Goal: Communication & Community: Participate in discussion

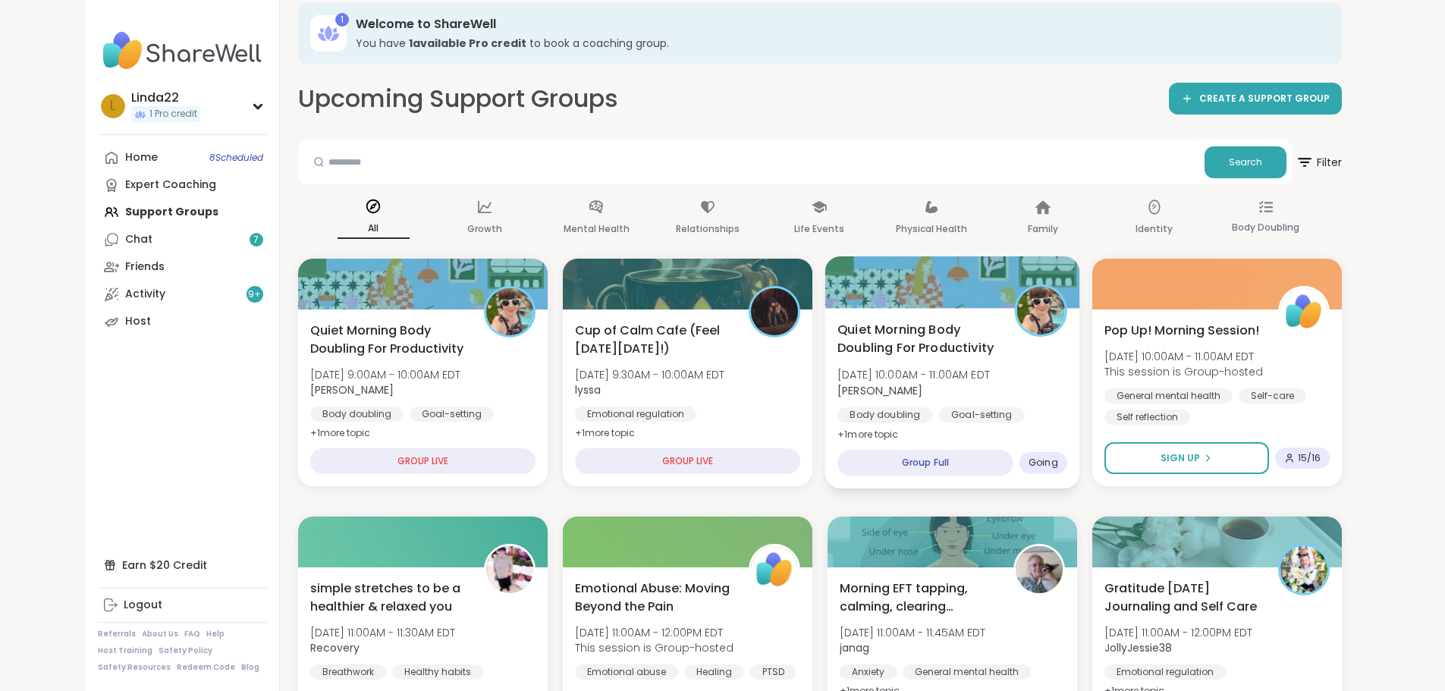
scroll to position [52, 0]
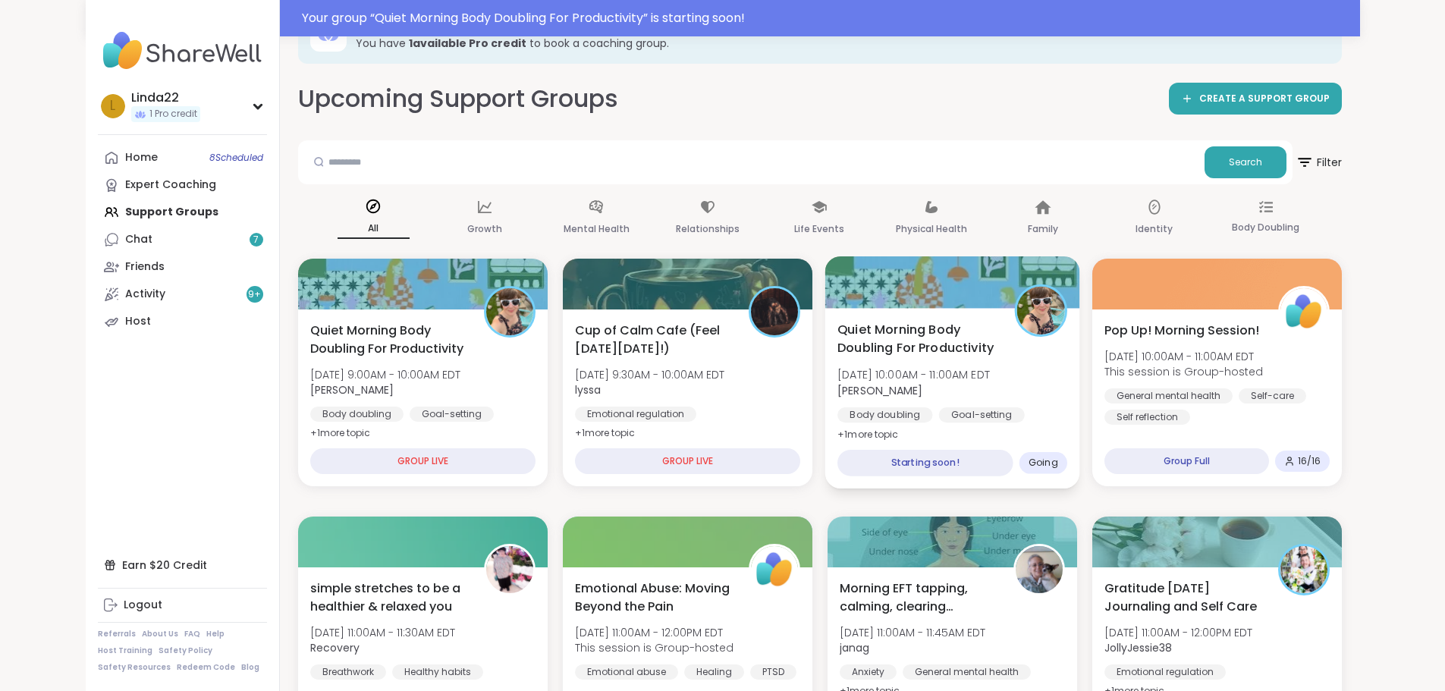
click at [874, 296] on div at bounding box center [951, 282] width 255 height 52
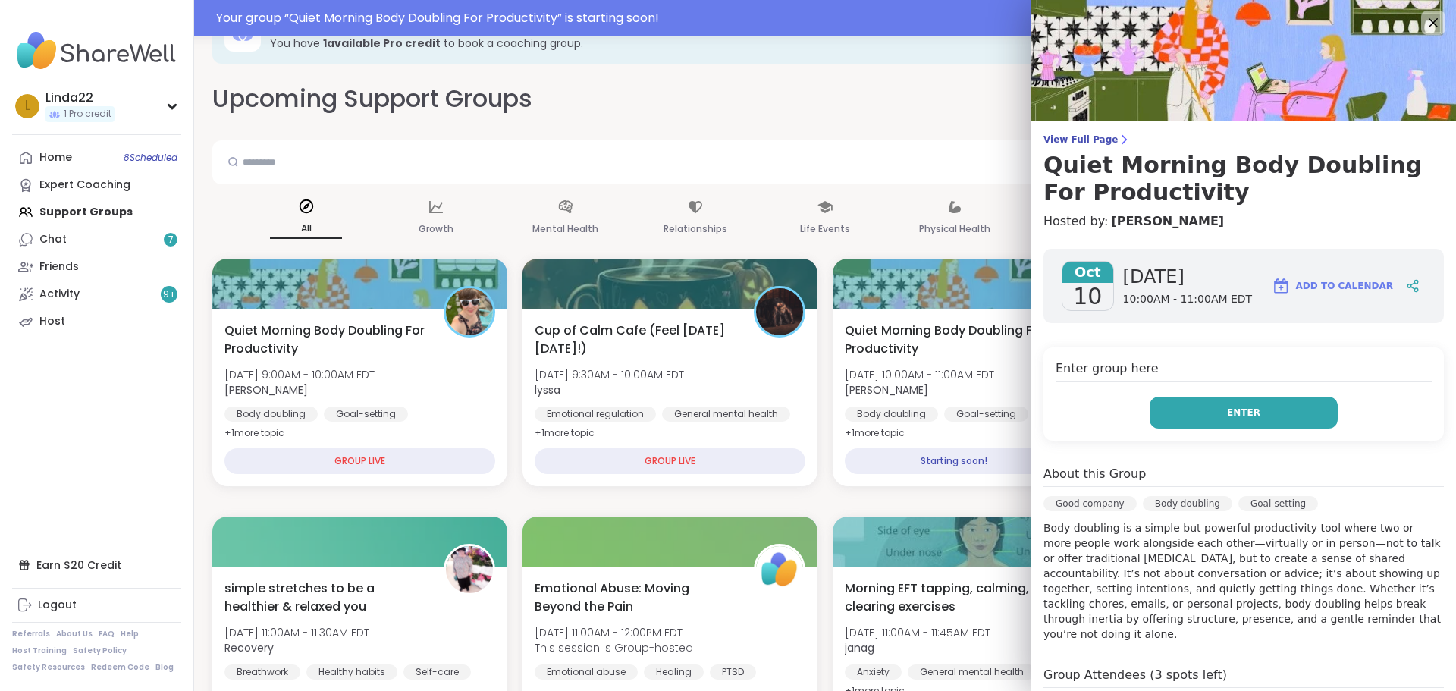
click at [1238, 411] on span "Enter" at bounding box center [1243, 413] width 33 height 14
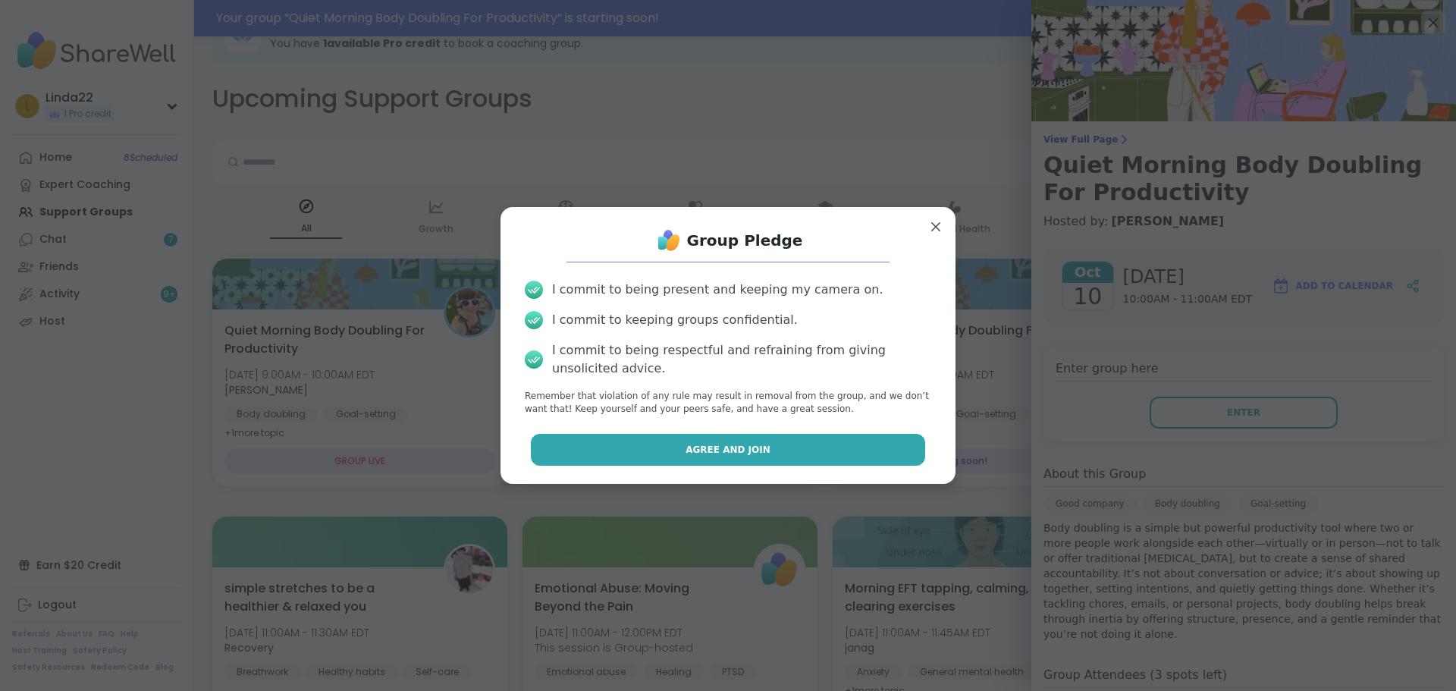
click at [824, 459] on button "Agree and Join" at bounding box center [728, 450] width 395 height 32
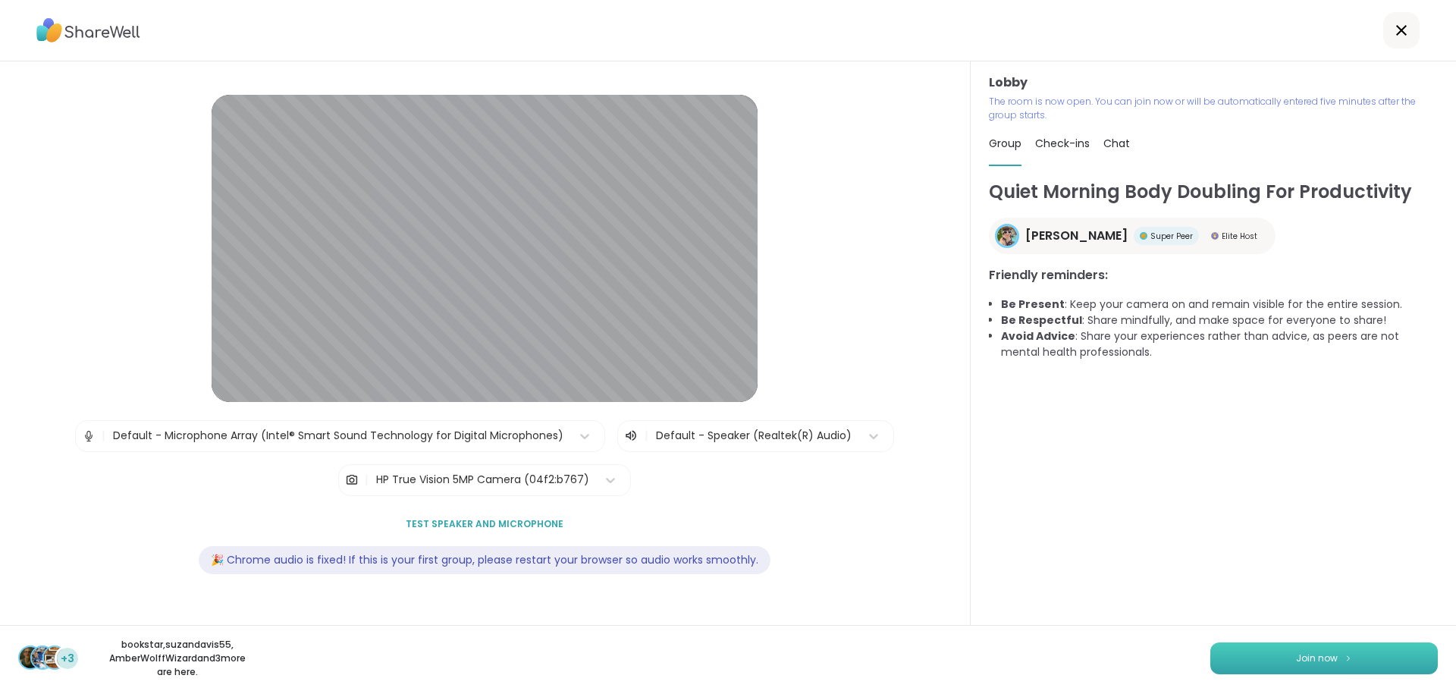
click at [1325, 660] on button "Join now" at bounding box center [1323, 658] width 227 height 32
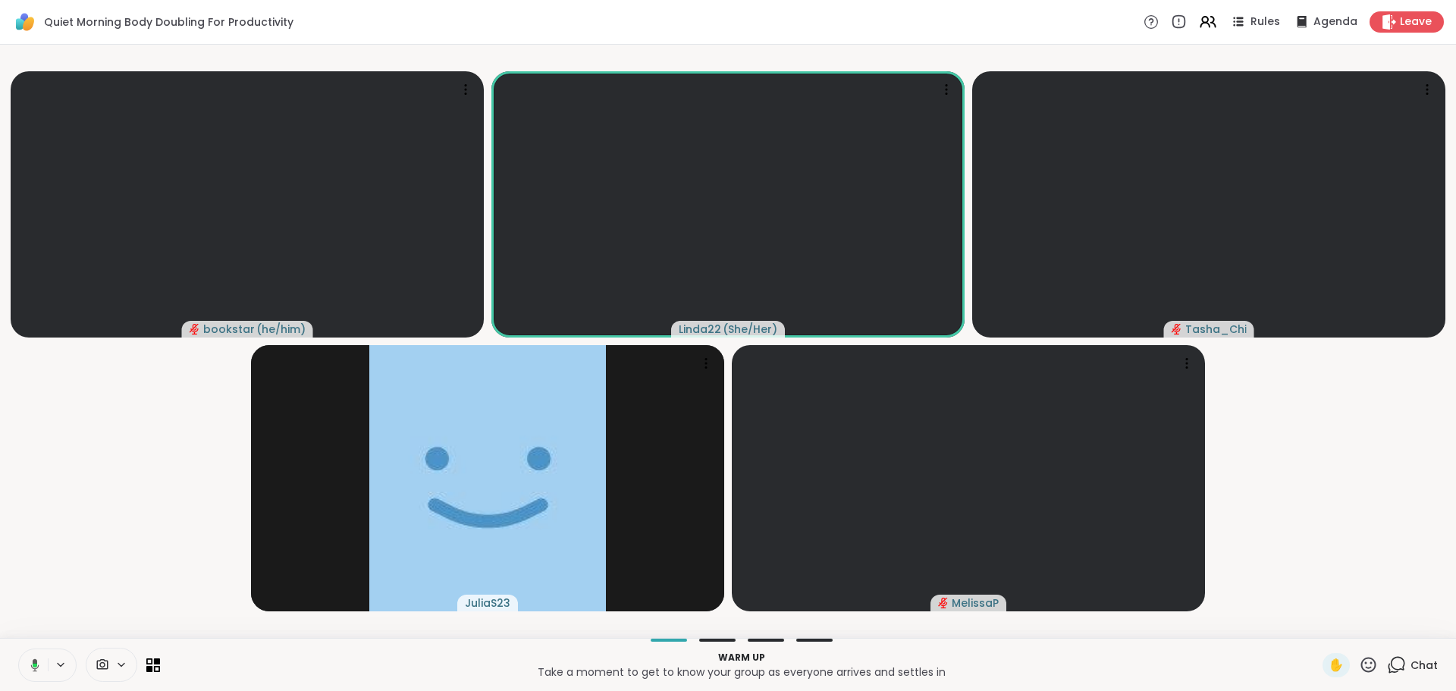
click at [34, 664] on icon at bounding box center [35, 665] width 5 height 4
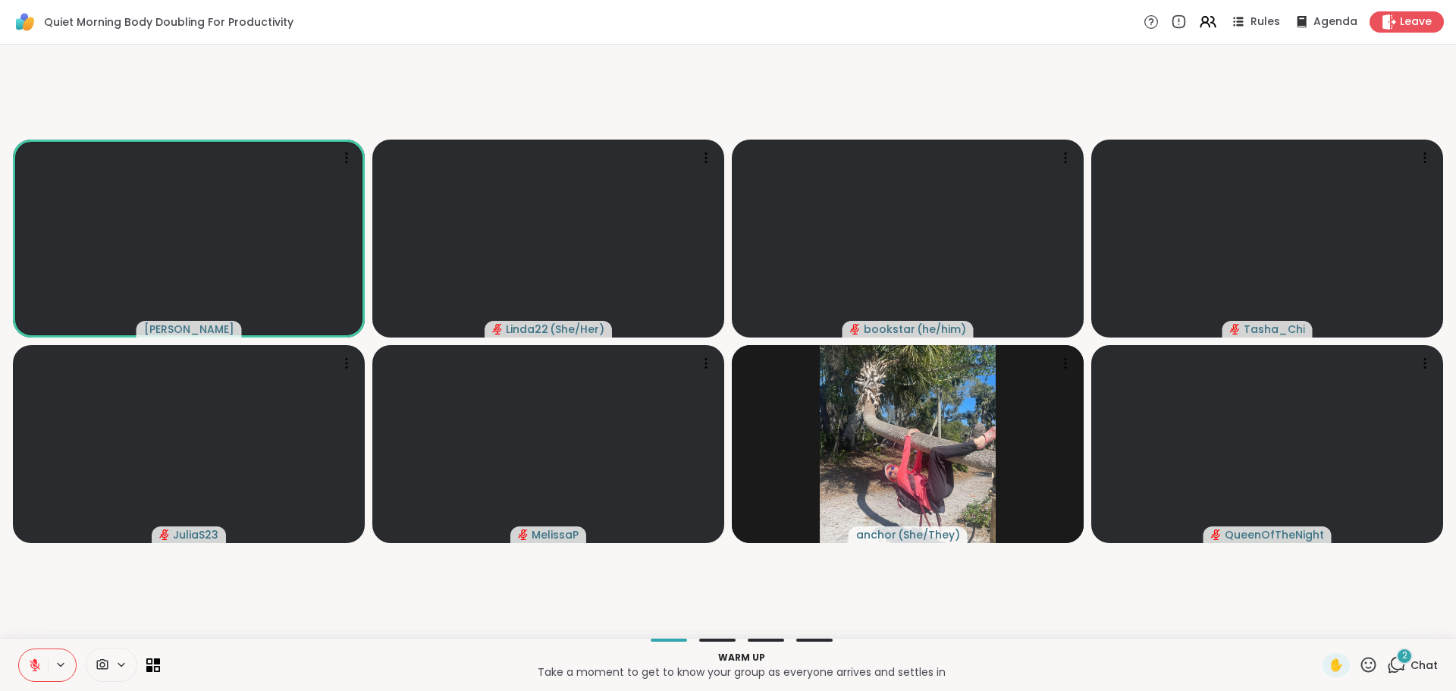
click at [32, 664] on icon at bounding box center [35, 665] width 14 height 14
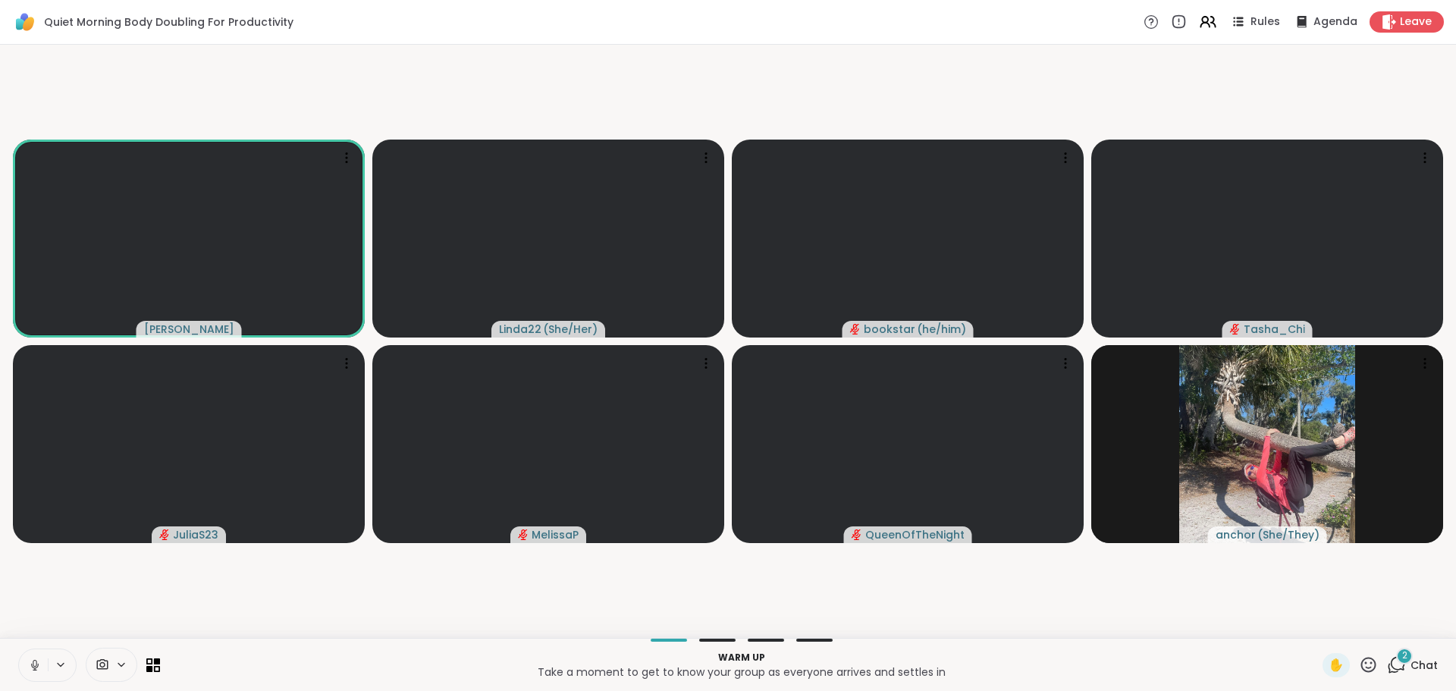
click at [36, 654] on button at bounding box center [33, 665] width 29 height 32
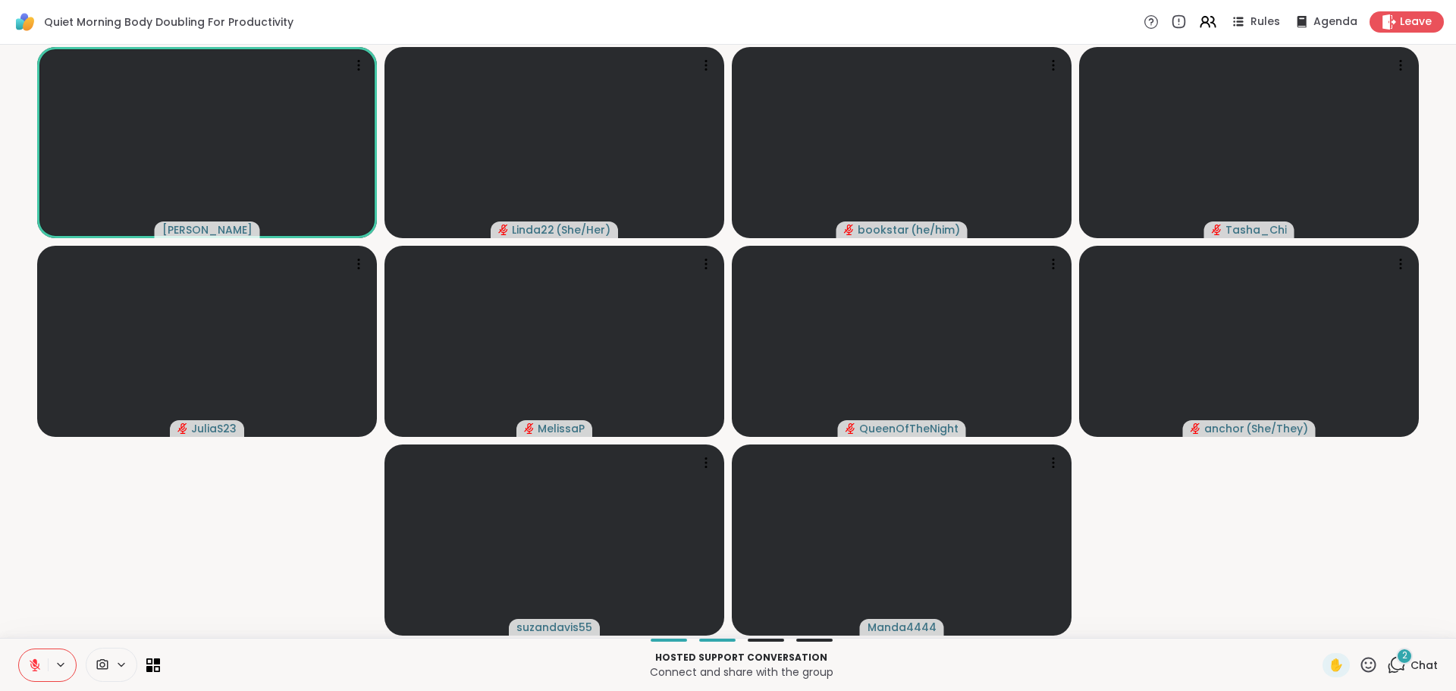
click at [1361, 659] on icon at bounding box center [1368, 664] width 15 height 15
click at [1316, 624] on span "❤️" at bounding box center [1323, 625] width 15 height 18
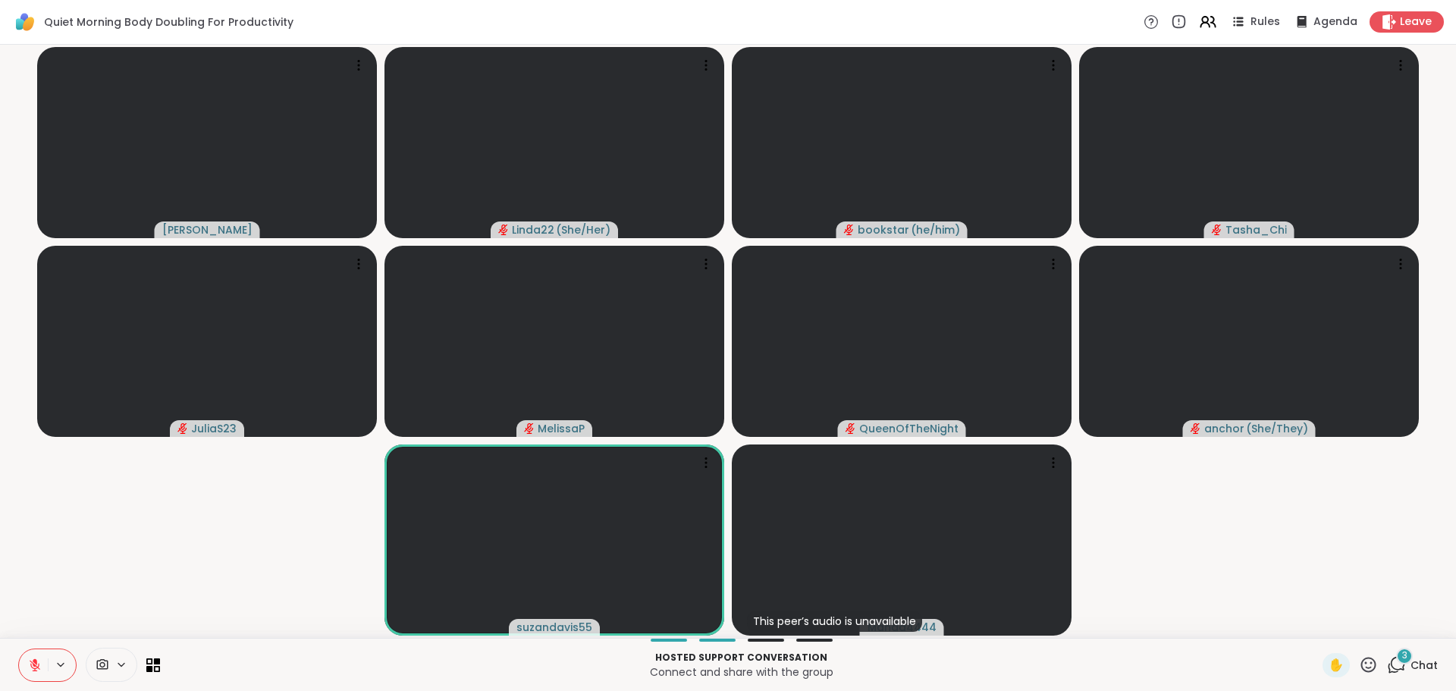
click at [1361, 663] on icon at bounding box center [1368, 664] width 15 height 15
click at [1383, 625] on span "🌟" at bounding box center [1390, 625] width 15 height 18
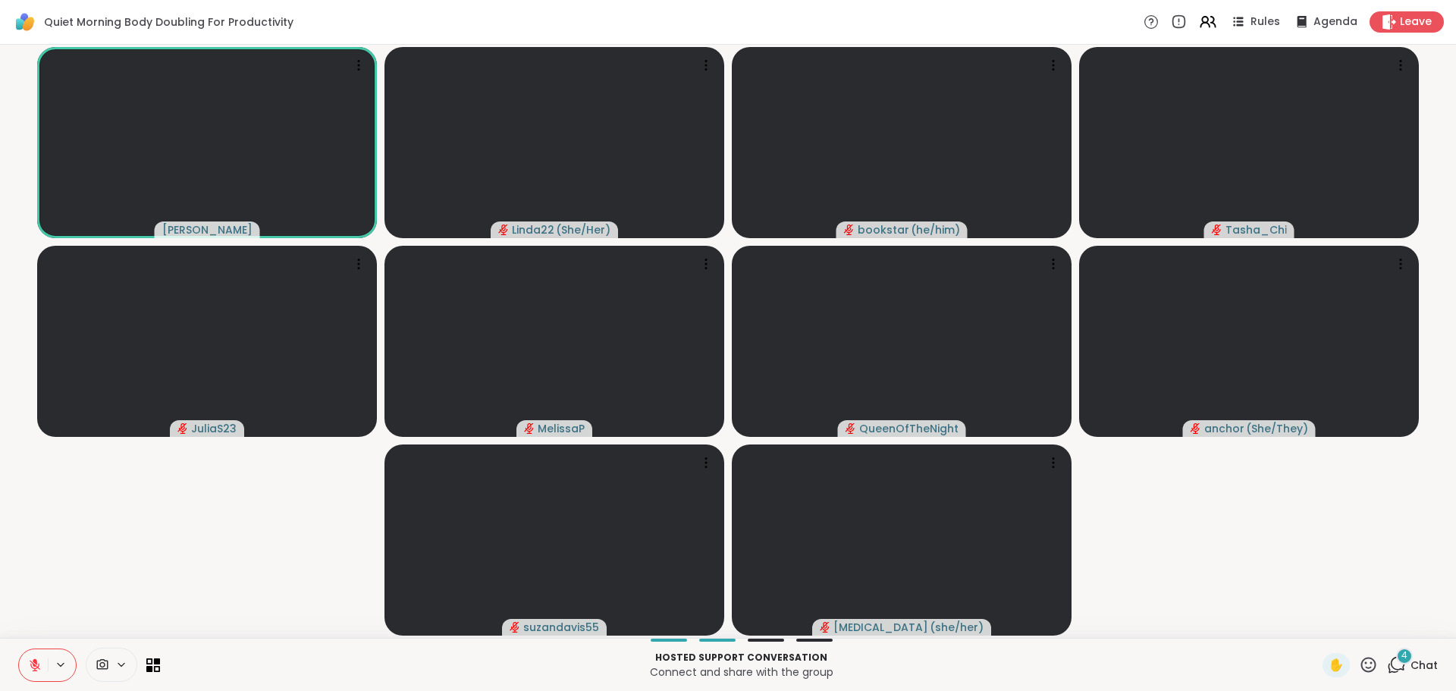
click at [1361, 658] on icon at bounding box center [1368, 664] width 15 height 15
click at [1316, 621] on span "❤️" at bounding box center [1323, 625] width 15 height 18
click at [1309, 621] on video-player-container "Adrienne_QueenOfTheDawn Linda22 ( She/Her ) bookstar ( he/him ) Tasha_Chi Julia…" at bounding box center [728, 341] width 1438 height 581
click at [281, 504] on video-player-container "Adrienne_QueenOfTheDawn Linda22 ( She/Her ) bookstar ( he/him ) Tasha_Chi Julia…" at bounding box center [728, 341] width 1438 height 581
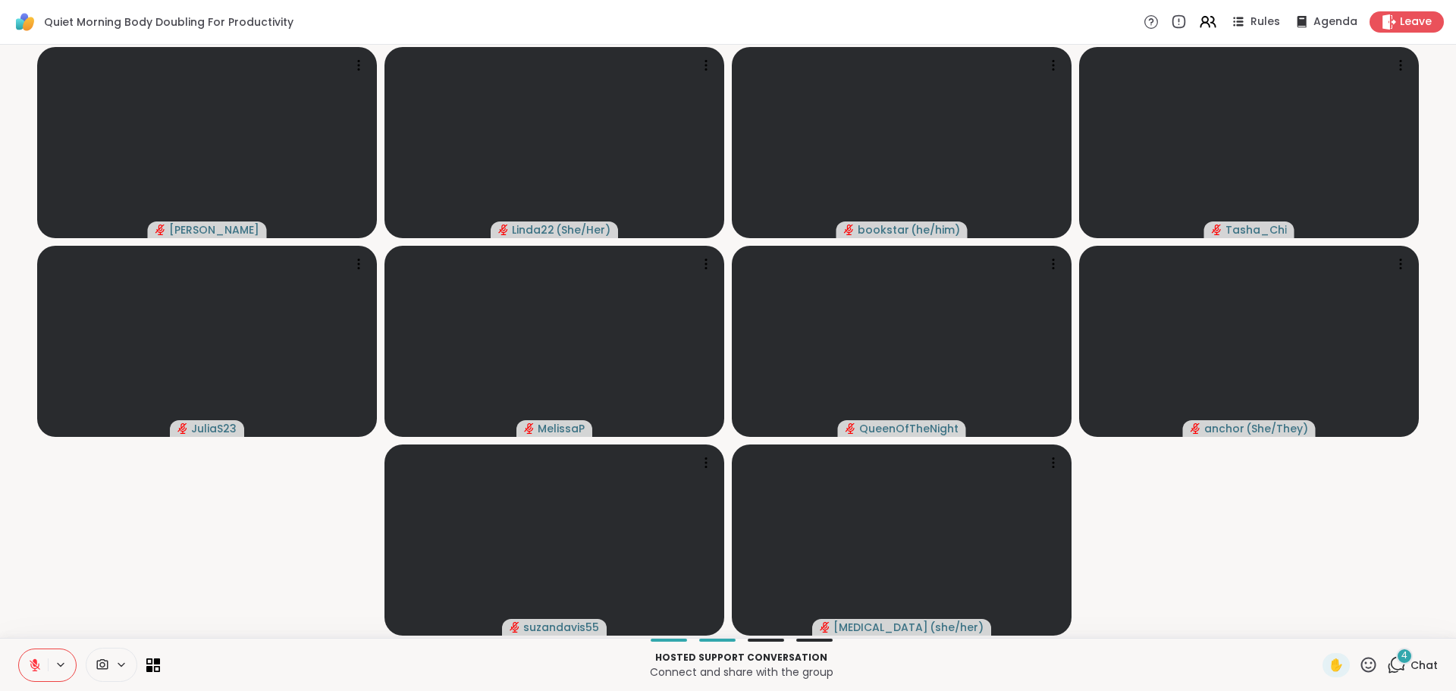
click at [1359, 659] on icon at bounding box center [1368, 664] width 19 height 19
click at [1316, 631] on span "❤️" at bounding box center [1323, 625] width 15 height 18
click at [1306, 631] on video-player-container "Adrienne_QueenOfTheDawn Linda22 ( She/Her ) bookstar ( he/him ) Tasha_Chi Julia…" at bounding box center [728, 341] width 1438 height 581
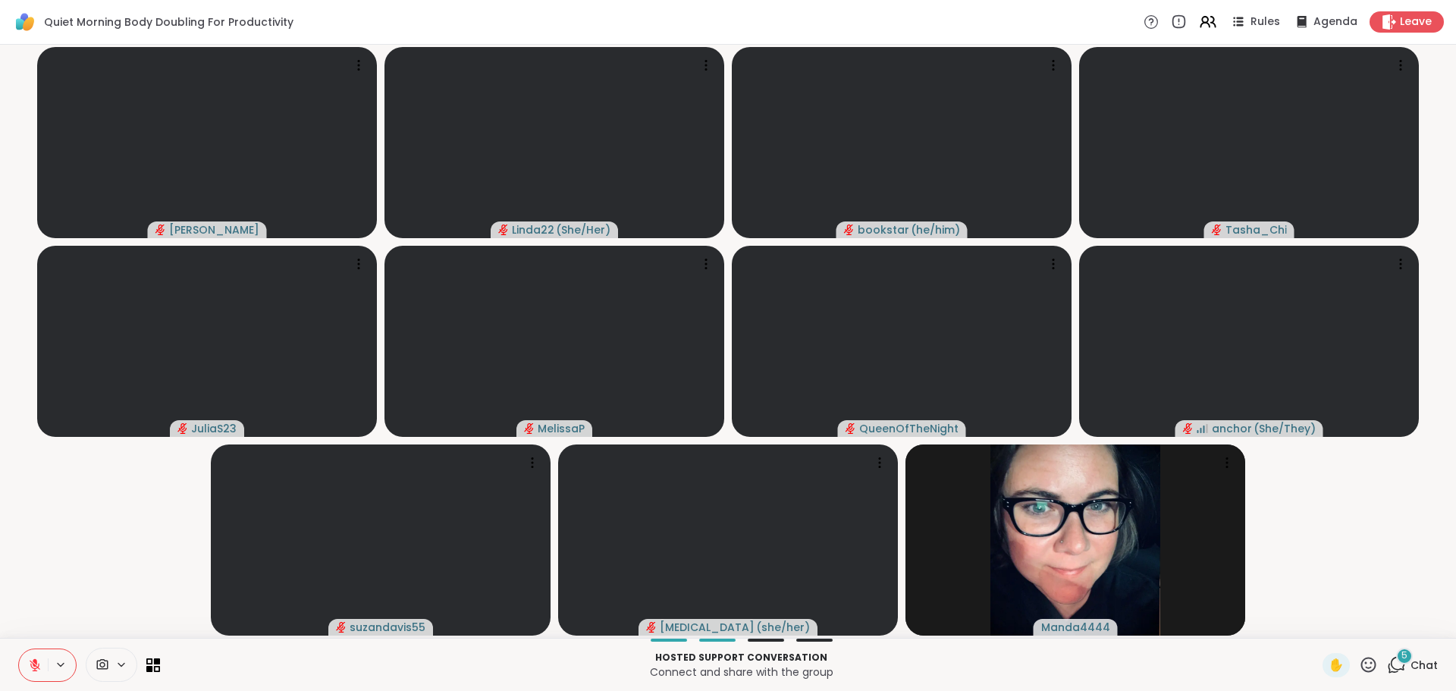
click at [1387, 665] on icon at bounding box center [1396, 664] width 19 height 19
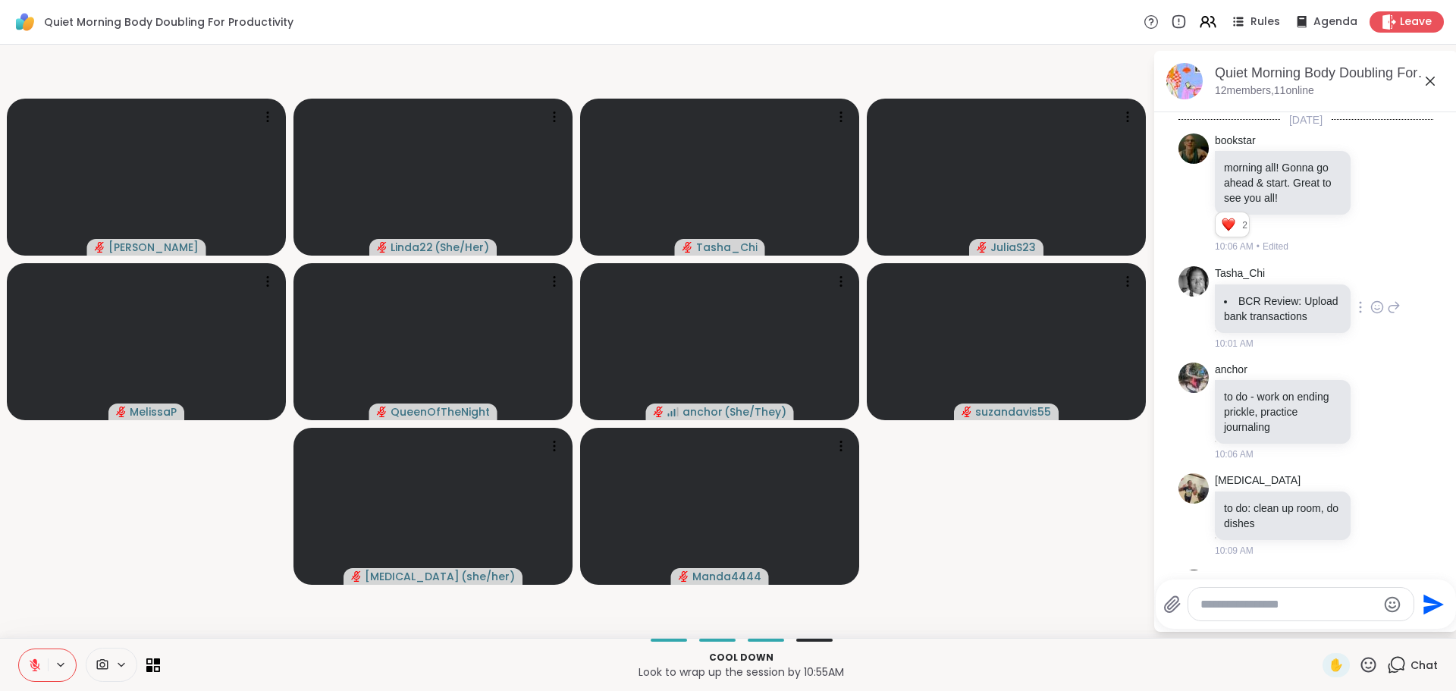
click at [1370, 315] on icon at bounding box center [1377, 307] width 14 height 15
click at [1370, 290] on div "Select Reaction: Heart" at bounding box center [1377, 283] width 14 height 14
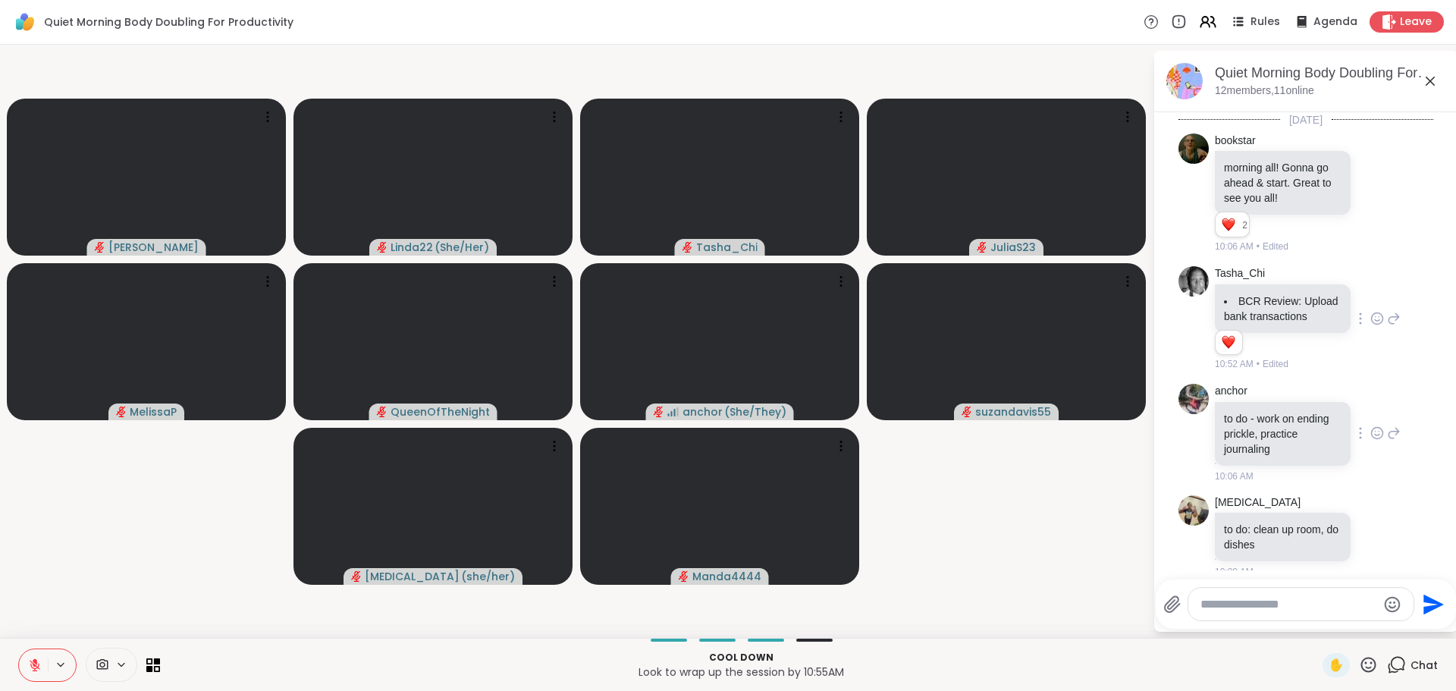
click at [1370, 441] on icon at bounding box center [1377, 432] width 14 height 15
click at [1370, 416] on div "Select Reaction: Heart" at bounding box center [1377, 409] width 14 height 14
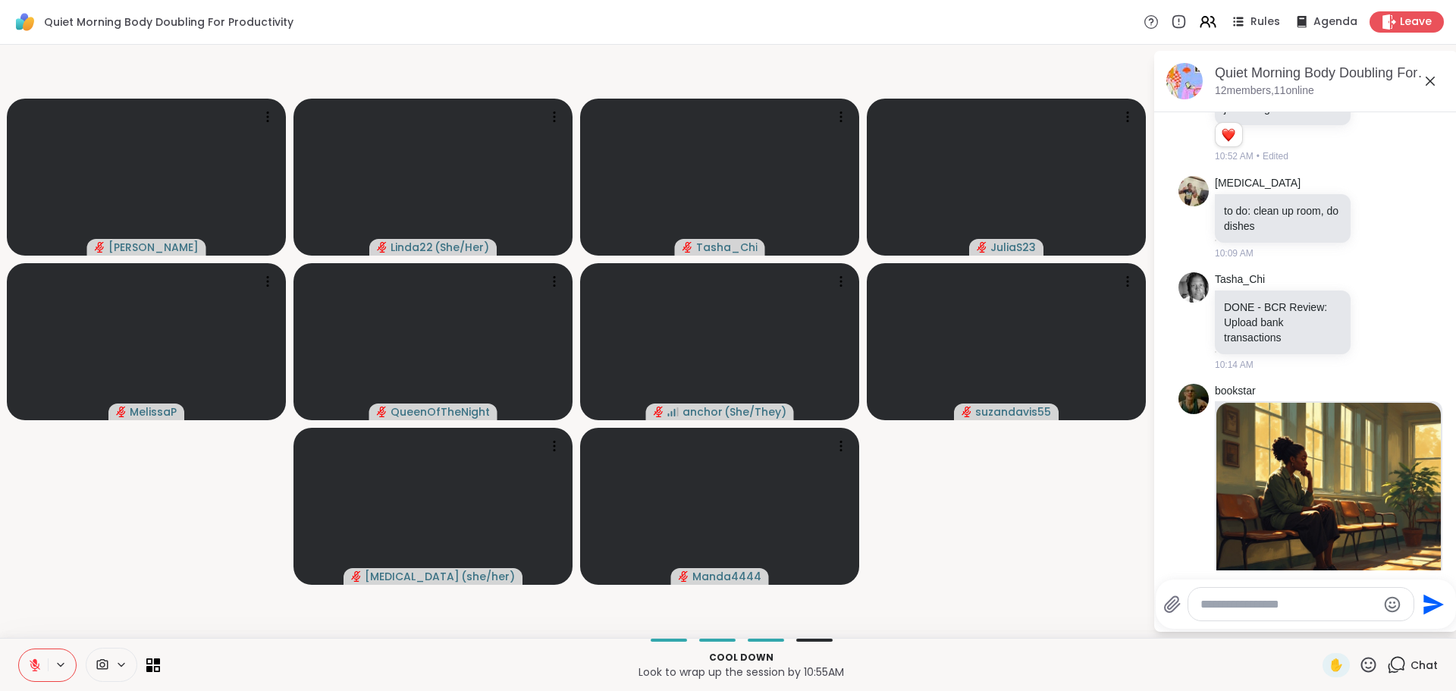
scroll to position [379, 0]
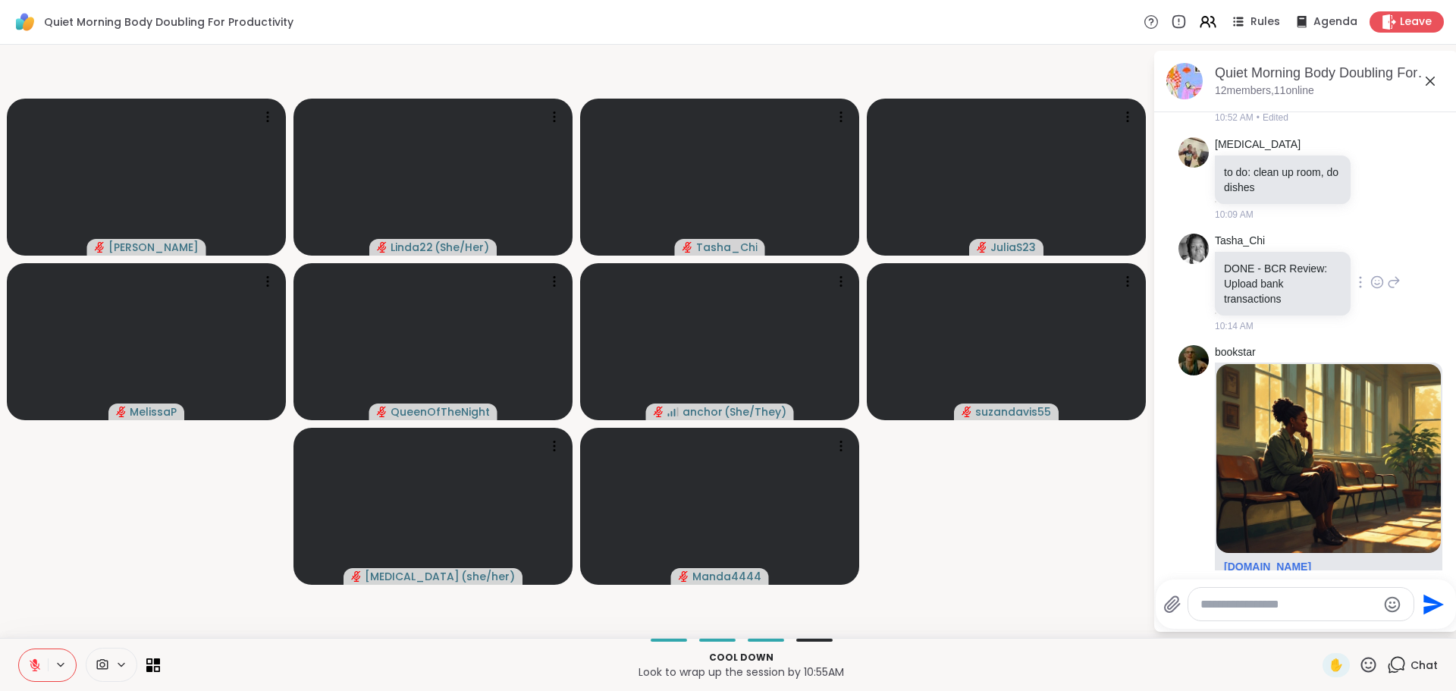
click at [1370, 290] on icon at bounding box center [1377, 282] width 14 height 15
click at [1370, 265] on div "Select Reaction: Heart" at bounding box center [1377, 258] width 14 height 14
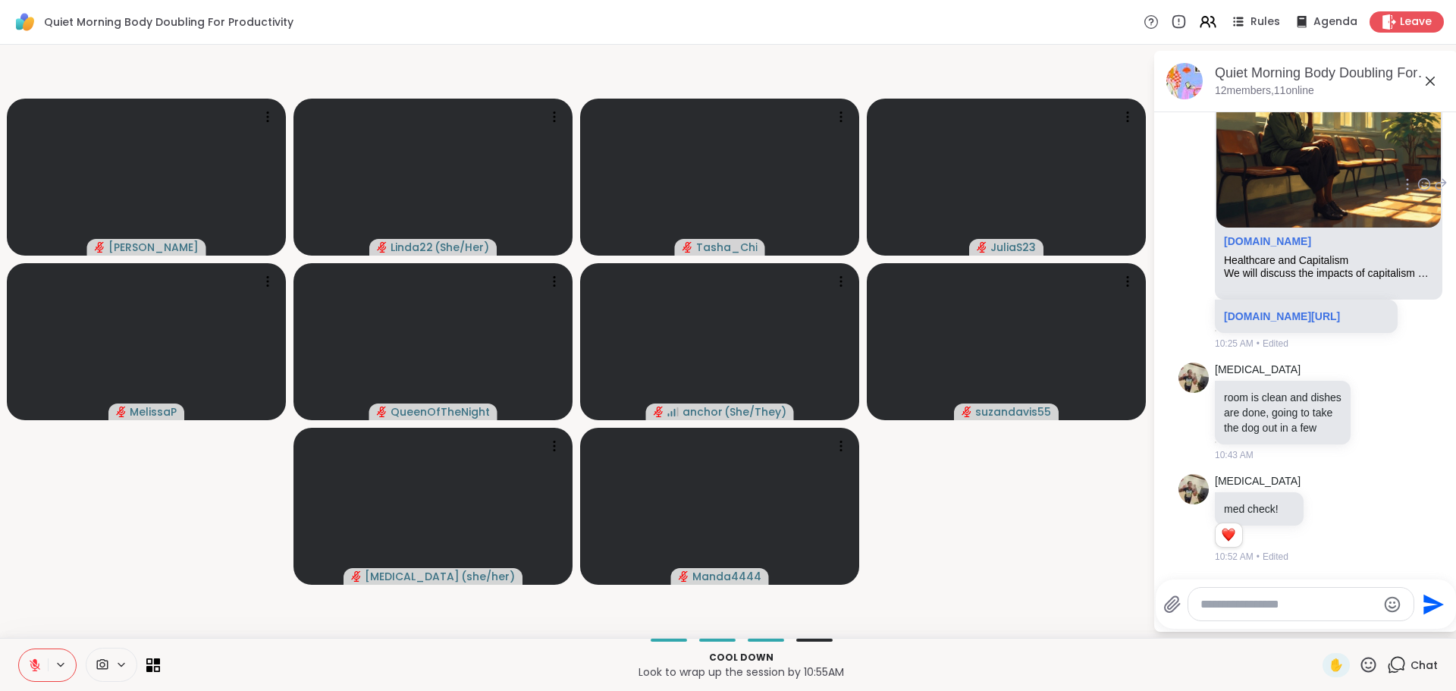
scroll to position [802, 0]
click at [1370, 405] on icon at bounding box center [1377, 411] width 14 height 15
click at [1370, 382] on div "Select Reaction: Heart" at bounding box center [1377, 388] width 14 height 14
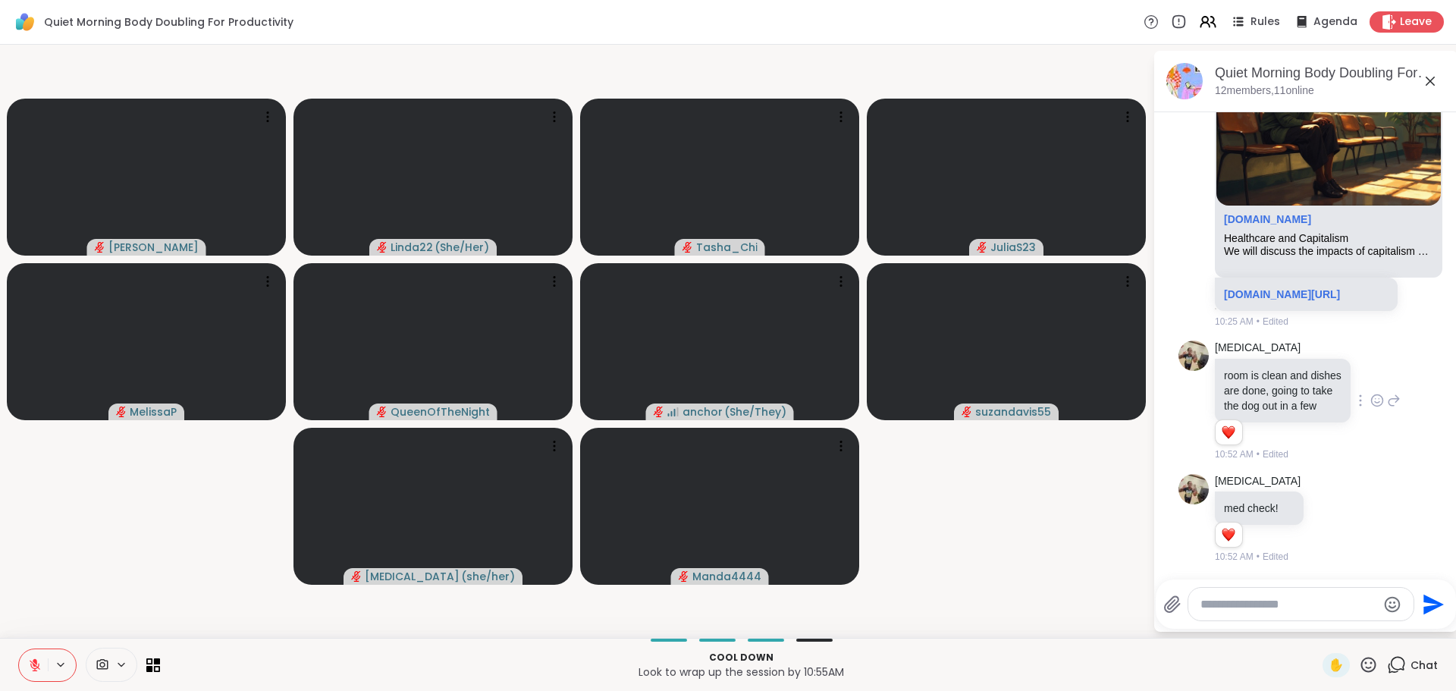
scroll to position [824, 0]
click at [1323, 514] on icon at bounding box center [1330, 517] width 14 height 15
click at [1323, 495] on div "Select Reaction: Heart" at bounding box center [1330, 494] width 14 height 14
click at [1087, 566] on video-player-container "Adrienne_QueenOfTheDawn Linda22 ( She/Her ) Tasha_Chi JuliaS23 MelissaP QueenOf…" at bounding box center [576, 341] width 1134 height 581
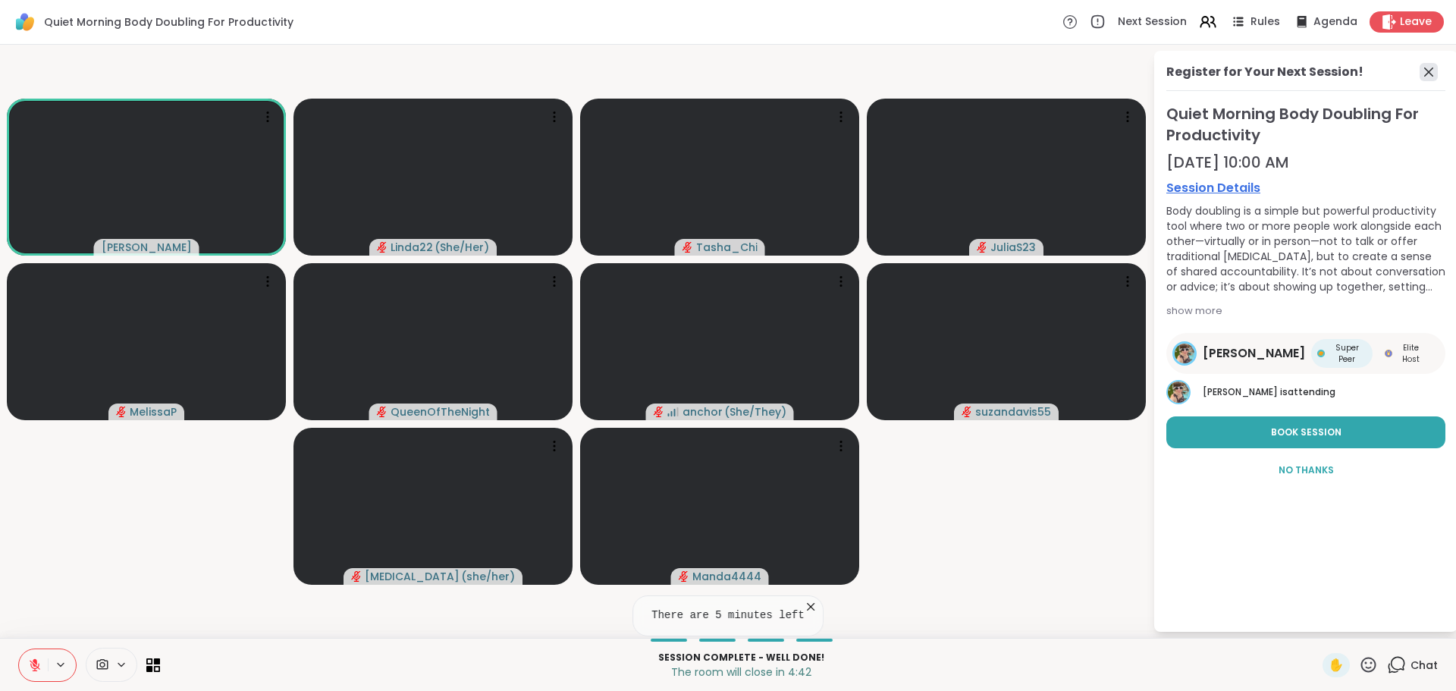
click at [1420, 72] on icon at bounding box center [1429, 72] width 18 height 18
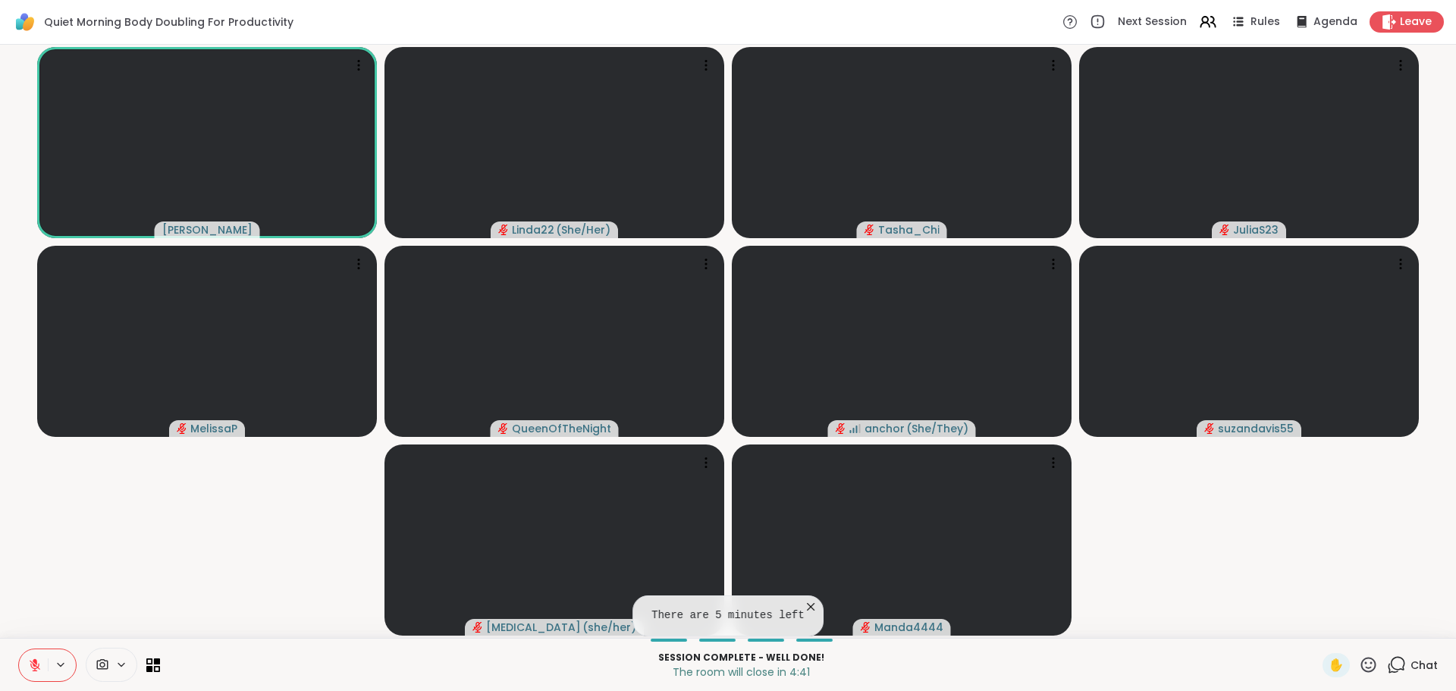
click at [1256, 624] on video-player-container "Adrienne_QueenOfTheDawn Linda22 ( She/Her ) Tasha_Chi JuliaS23 MelissaP QueenOf…" at bounding box center [728, 341] width 1438 height 581
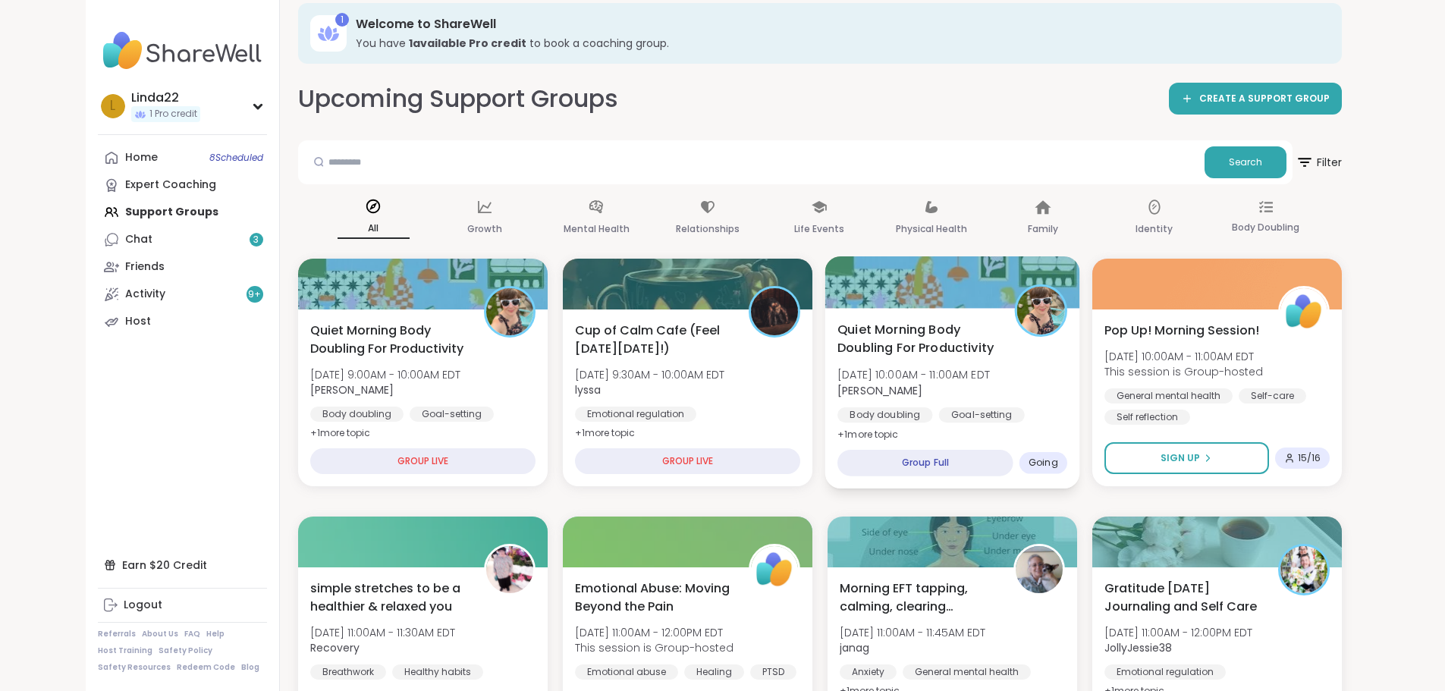
click at [943, 278] on div at bounding box center [951, 282] width 255 height 52
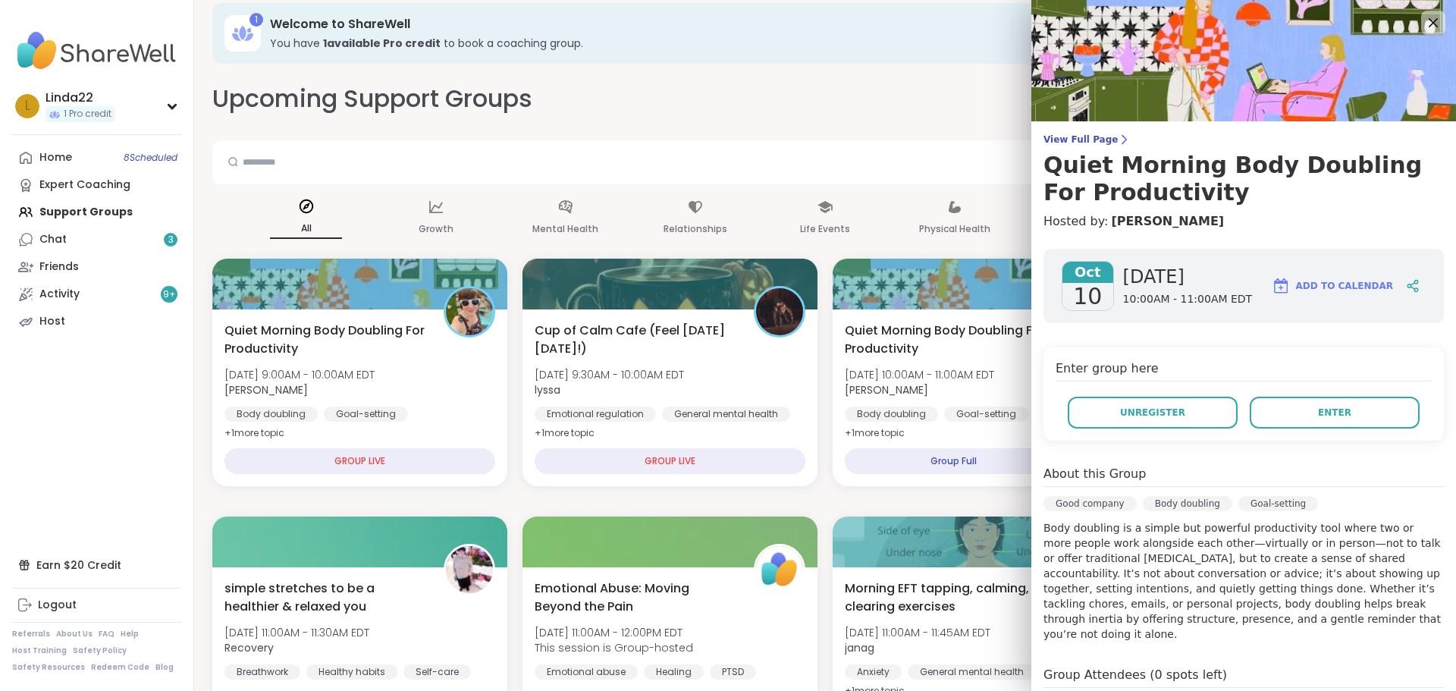
click at [798, 36] on h3 "You have 1 available Pro credit to book a coaching group." at bounding box center [843, 43] width 1147 height 15
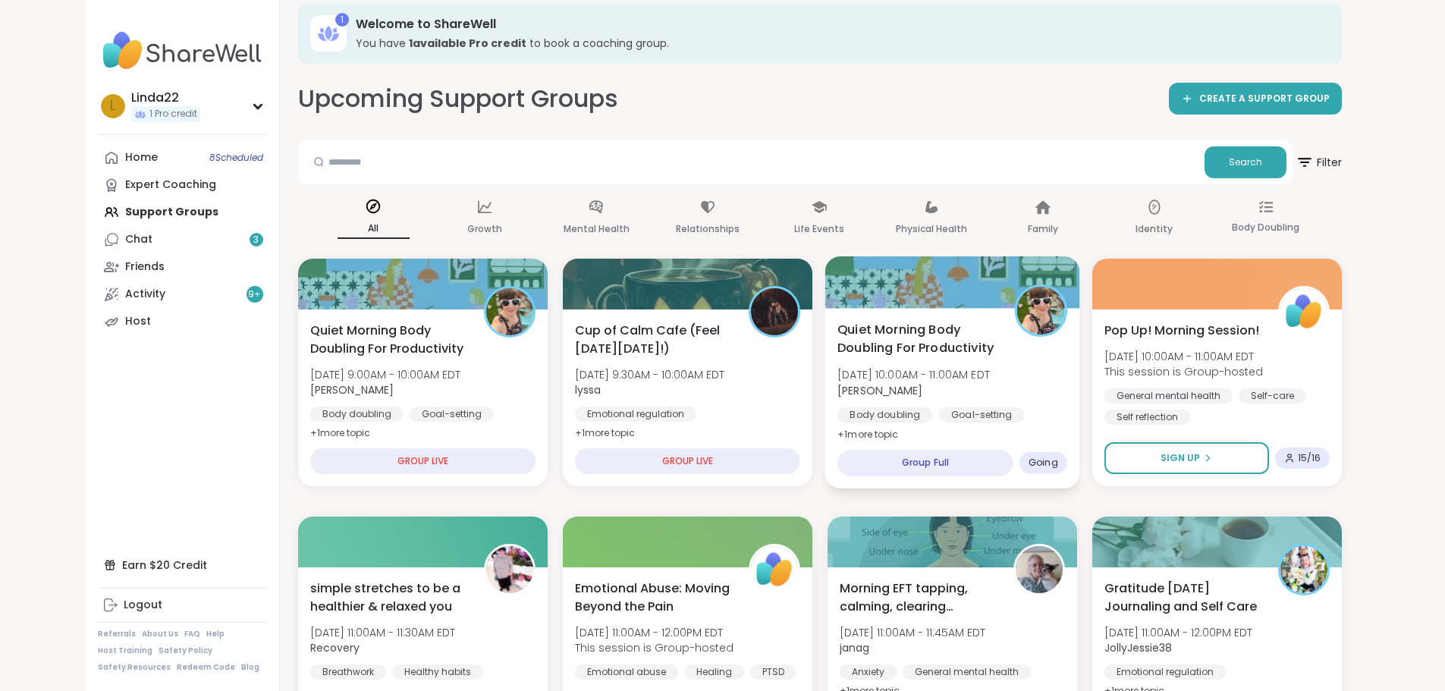
click at [908, 290] on div at bounding box center [951, 282] width 255 height 52
